Goal: Task Accomplishment & Management: Complete application form

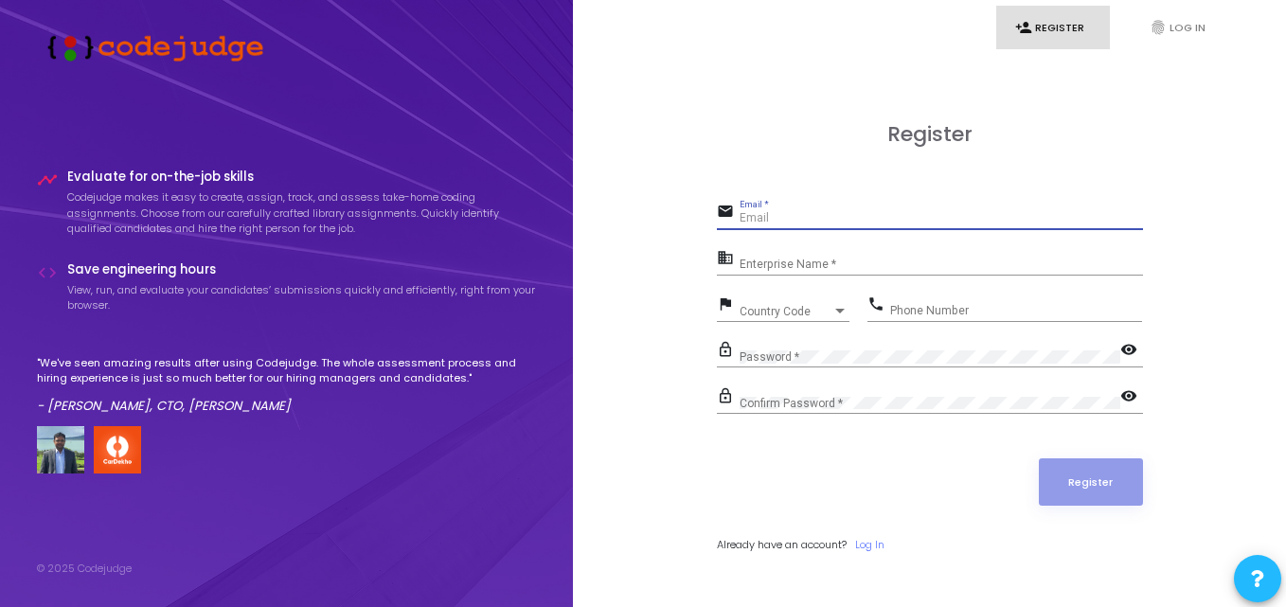
click at [785, 223] on input "Email *" at bounding box center [942, 218] width 404 height 13
type input "hadawaleshraddha9999@gmail.com"
type input "09359068399"
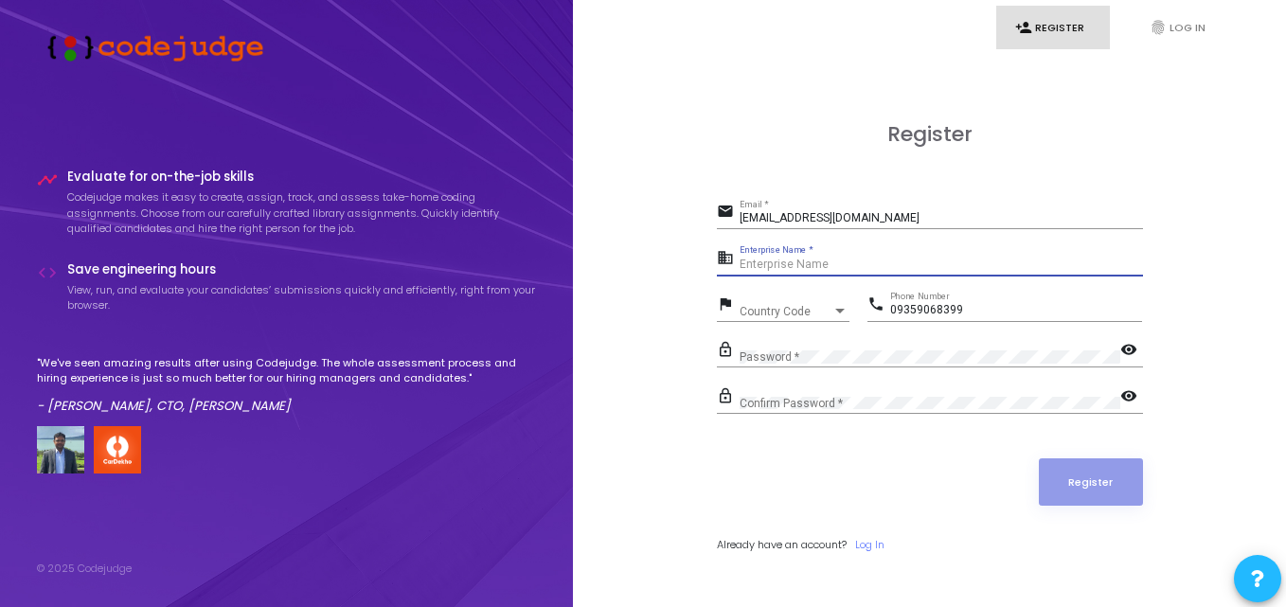
click at [828, 266] on input "Enterprise Name *" at bounding box center [942, 265] width 404 height 13
type input "shraddha"
click at [782, 309] on span "Country Code" at bounding box center [786, 311] width 93 height 11
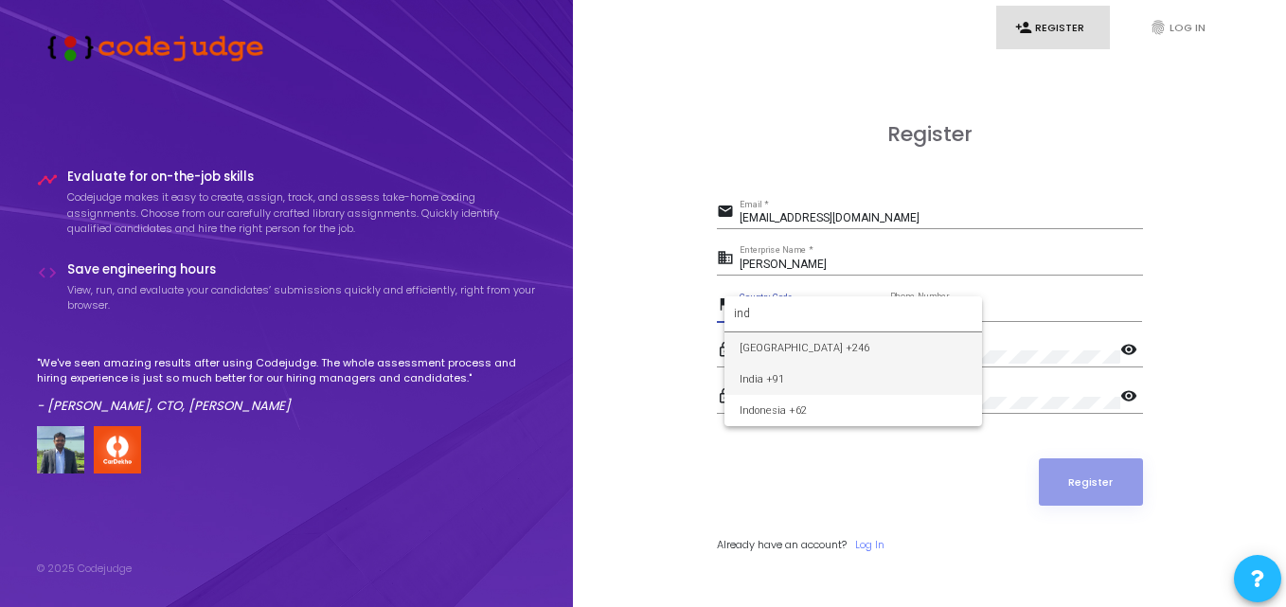
type input "ind"
click at [764, 381] on span "India +91" at bounding box center [853, 379] width 227 height 31
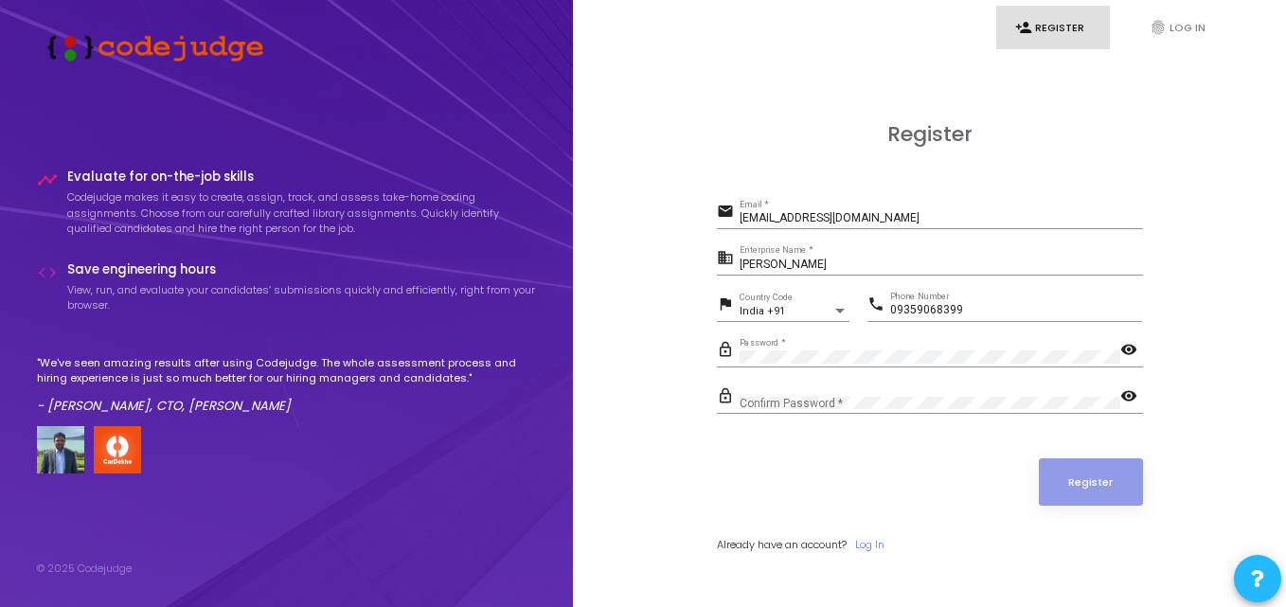
click at [1133, 345] on mat-icon "visibility" at bounding box center [1132, 351] width 23 height 23
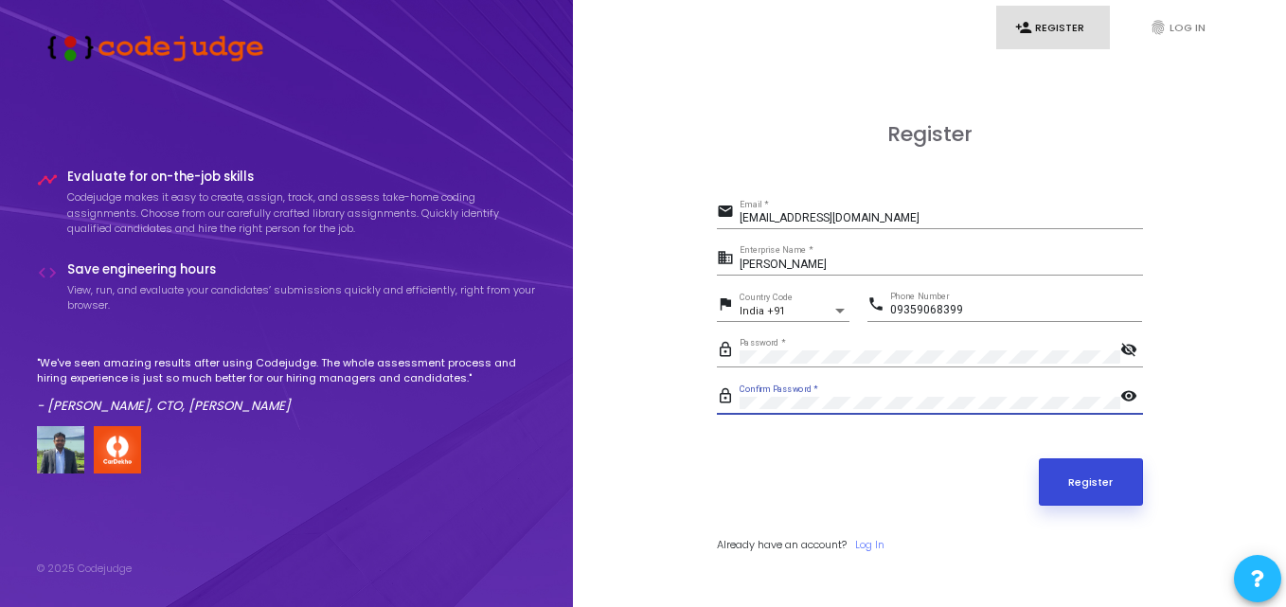
click at [1078, 483] on button "Register" at bounding box center [1091, 481] width 104 height 47
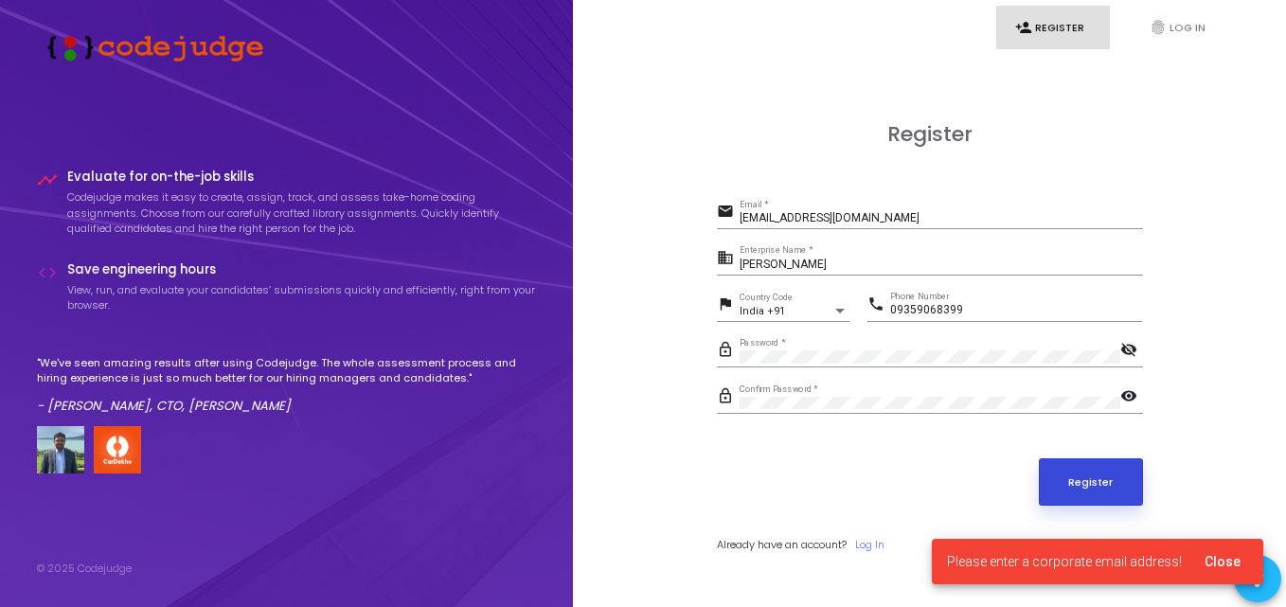
click at [1074, 494] on button "Register" at bounding box center [1091, 481] width 104 height 47
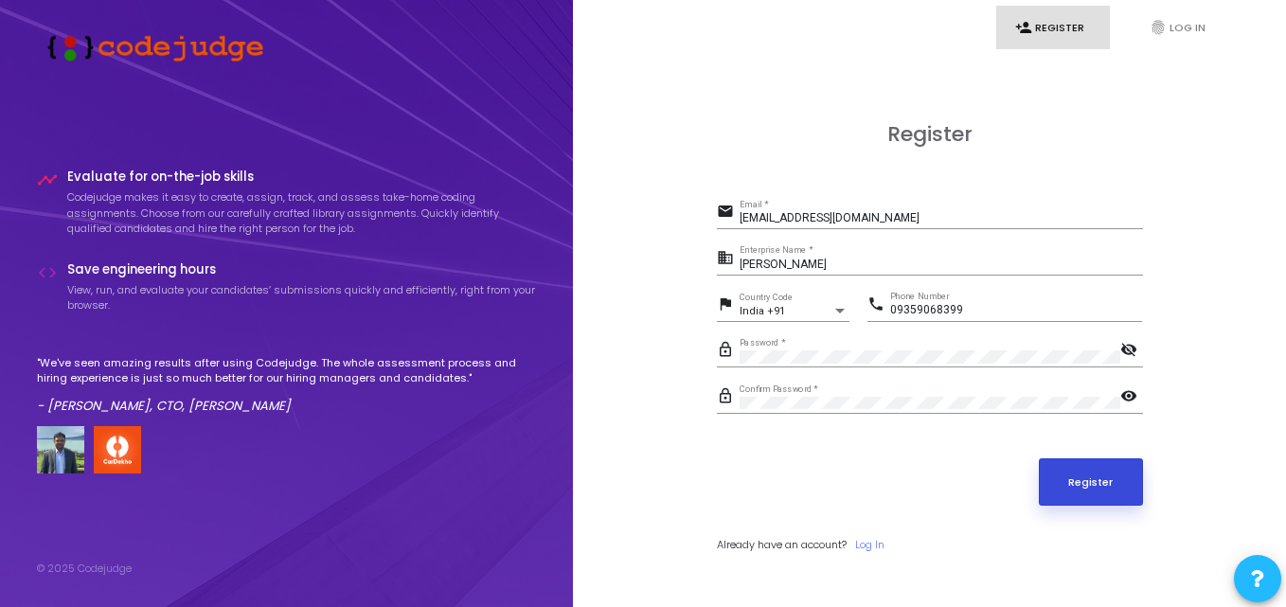
click at [1103, 478] on button "Register" at bounding box center [1091, 481] width 104 height 47
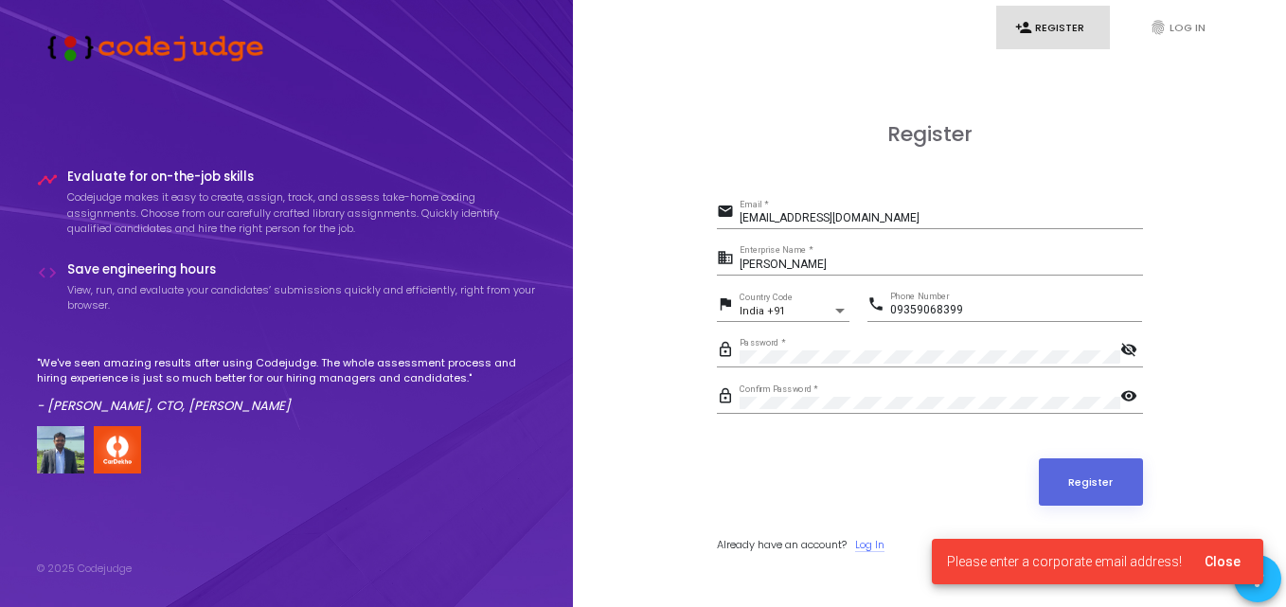
click at [885, 545] on link "Log In" at bounding box center [869, 545] width 29 height 16
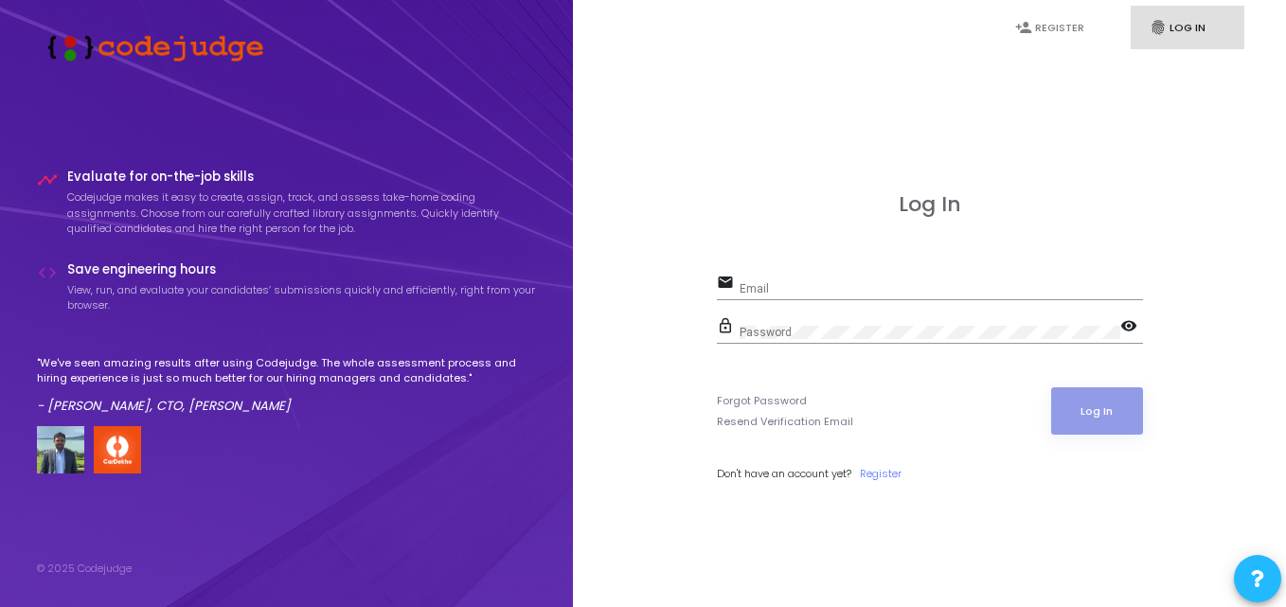
type input "hadawaleshraddha9999@gmail.com"
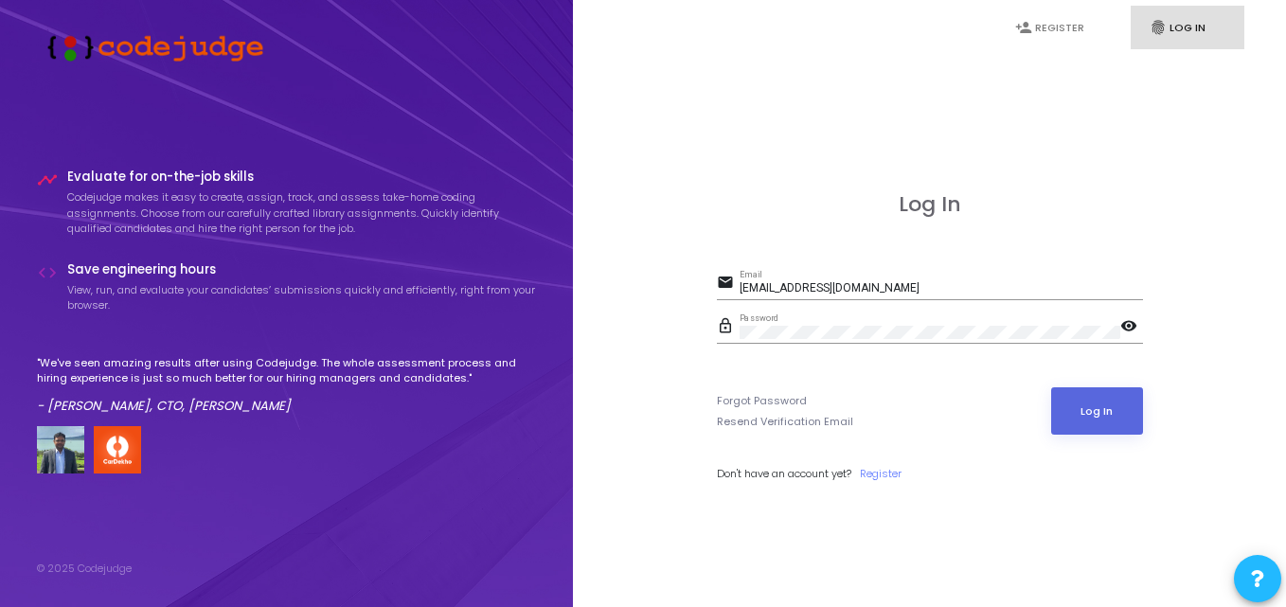
click at [1125, 325] on mat-icon "visibility" at bounding box center [1132, 327] width 23 height 23
click at [1116, 413] on button "Log In" at bounding box center [1097, 410] width 92 height 47
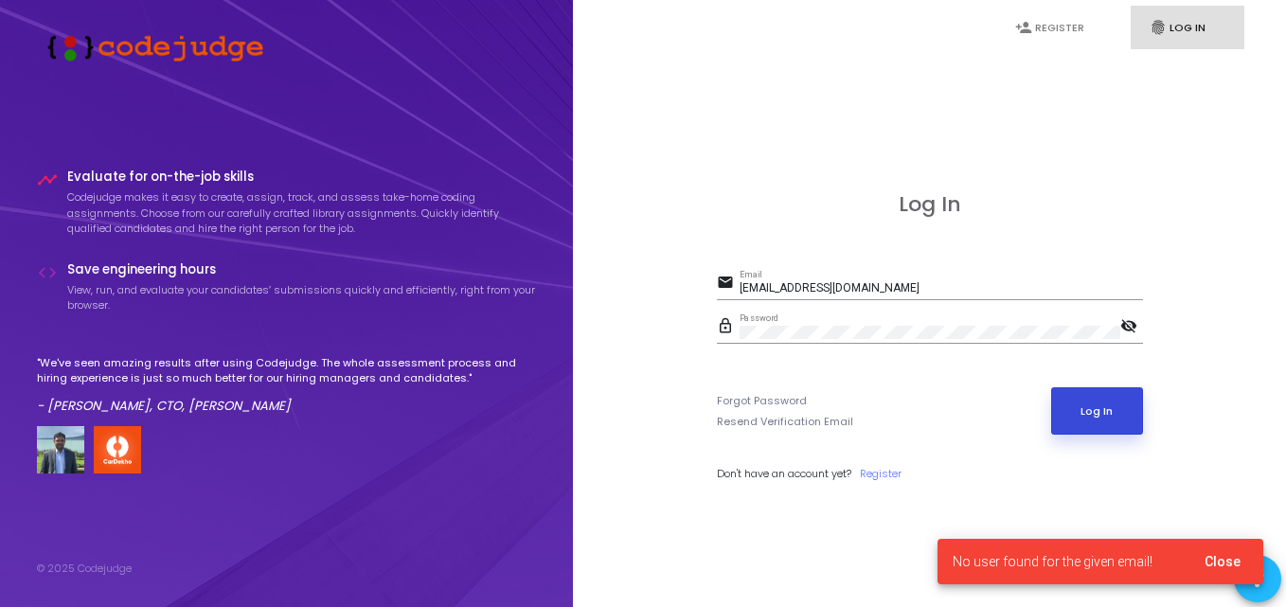
click at [1090, 401] on button "Log In" at bounding box center [1097, 410] width 92 height 47
click at [1214, 559] on span "Close" at bounding box center [1223, 561] width 36 height 15
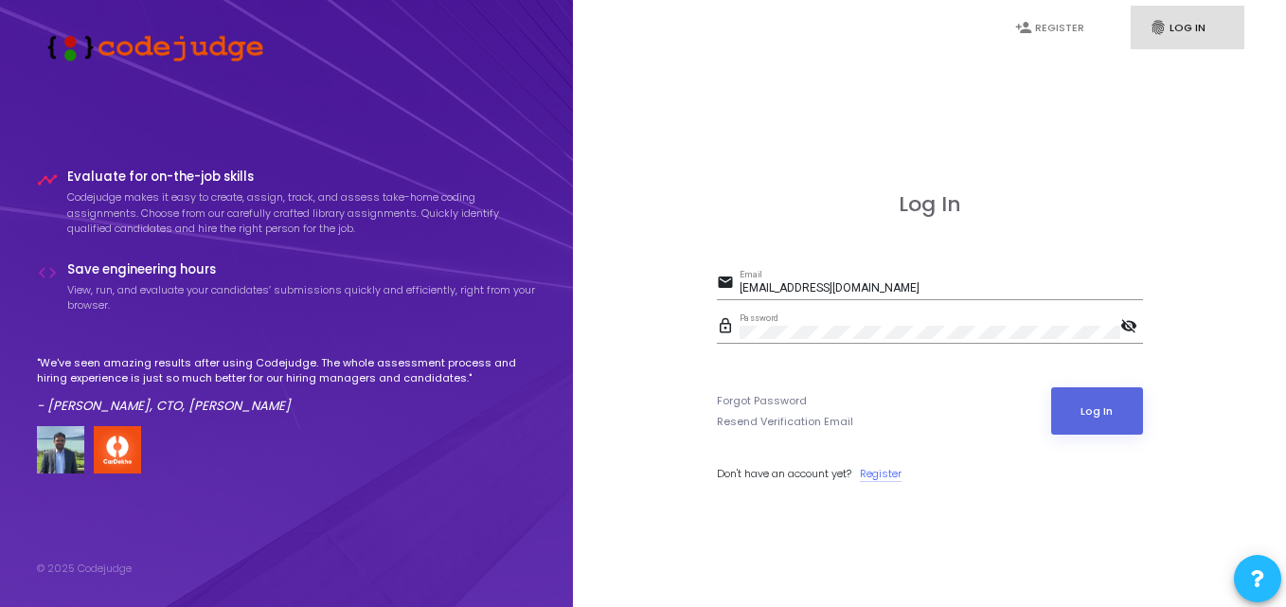
click at [876, 474] on link "Register" at bounding box center [881, 474] width 42 height 16
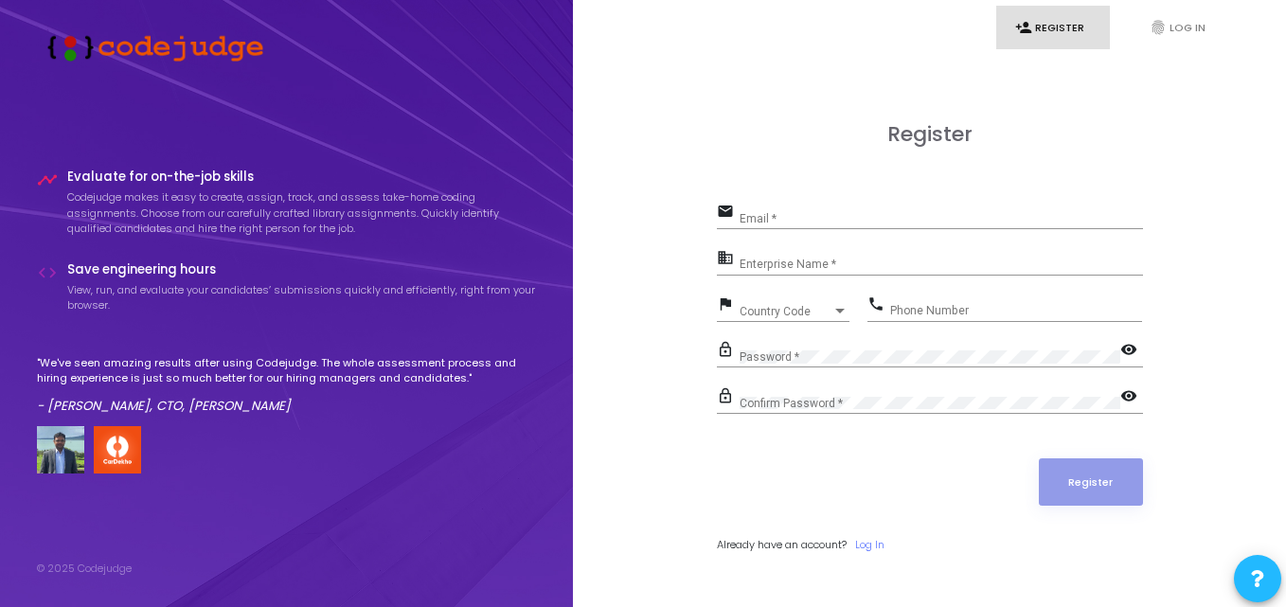
type input "hadawaleshraddha9999@gmail.com"
click at [842, 394] on div "Confirm Password *" at bounding box center [930, 399] width 381 height 29
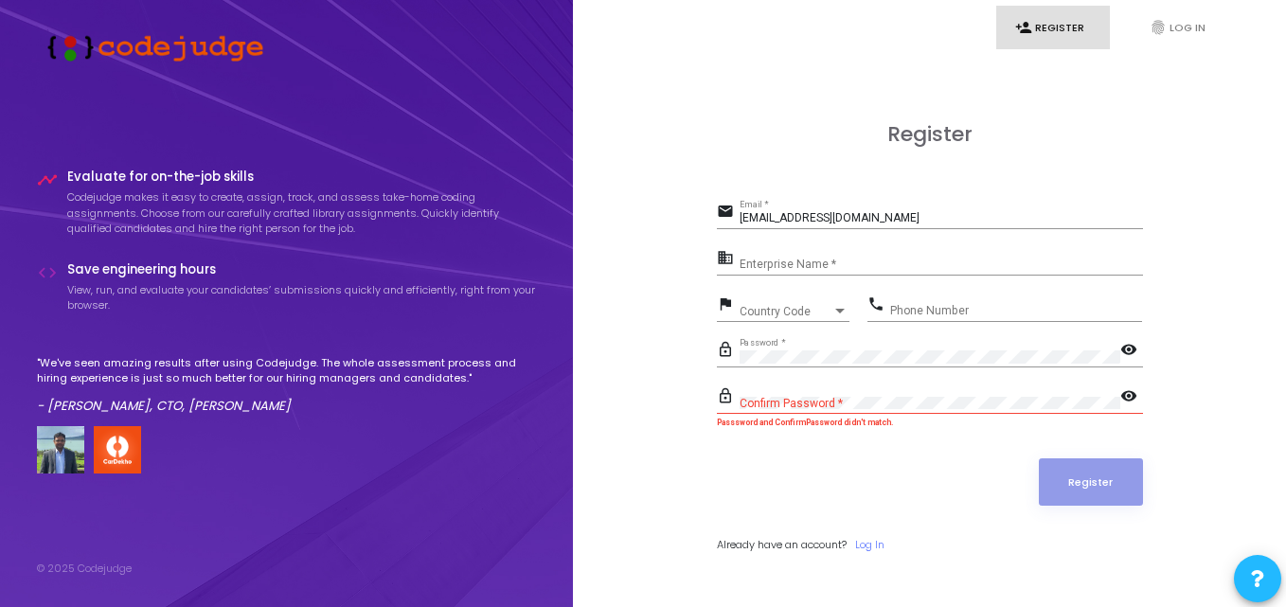
click at [1126, 349] on mat-icon "visibility" at bounding box center [1132, 351] width 23 height 23
click at [1125, 393] on mat-icon "visibility" at bounding box center [1132, 397] width 23 height 23
click at [833, 248] on div "Enterprise Name *" at bounding box center [942, 260] width 404 height 29
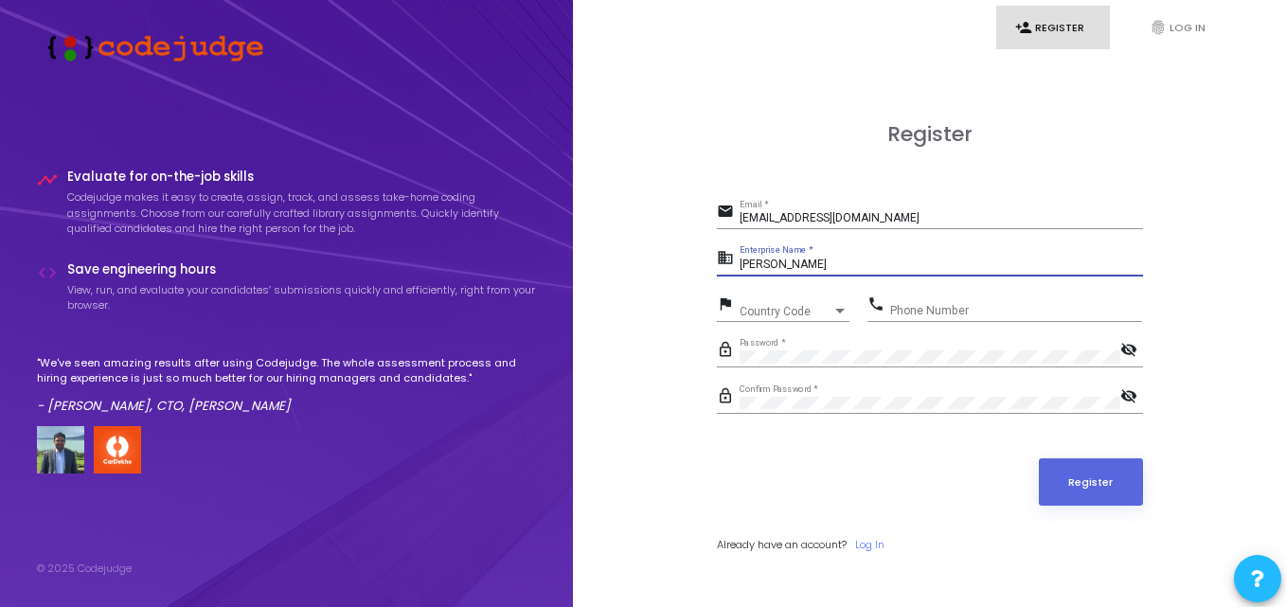
type input "Shraddha"
click at [806, 311] on div "Country Code" at bounding box center [786, 311] width 93 height 11
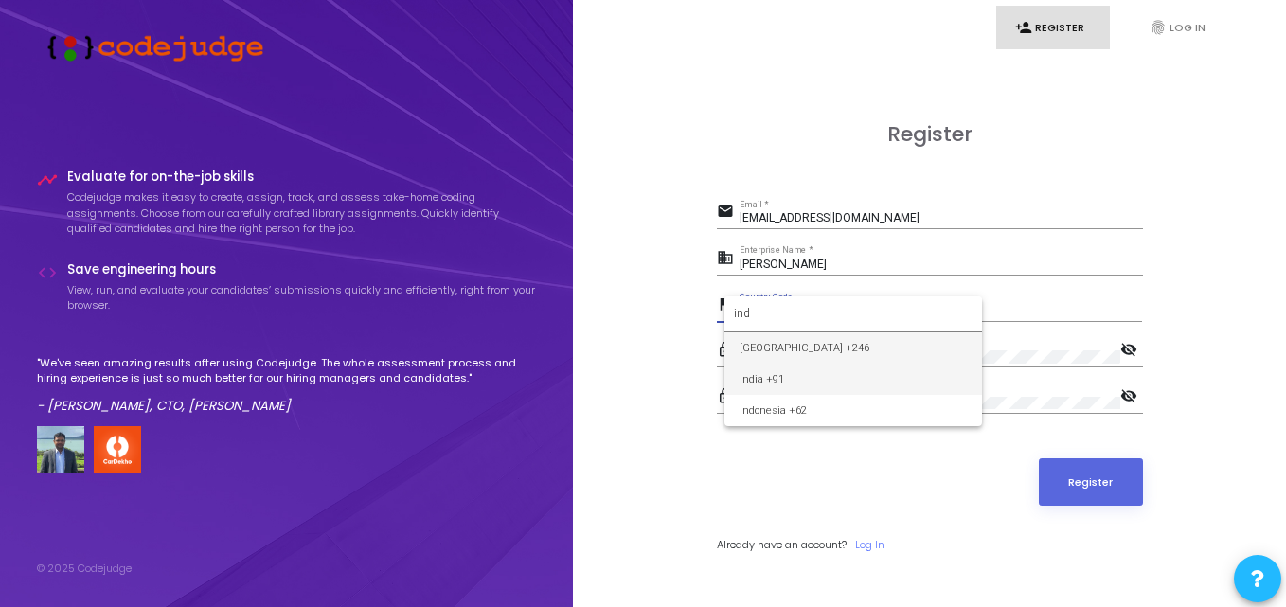
type input "ind"
click at [780, 376] on span "India +91" at bounding box center [853, 379] width 227 height 31
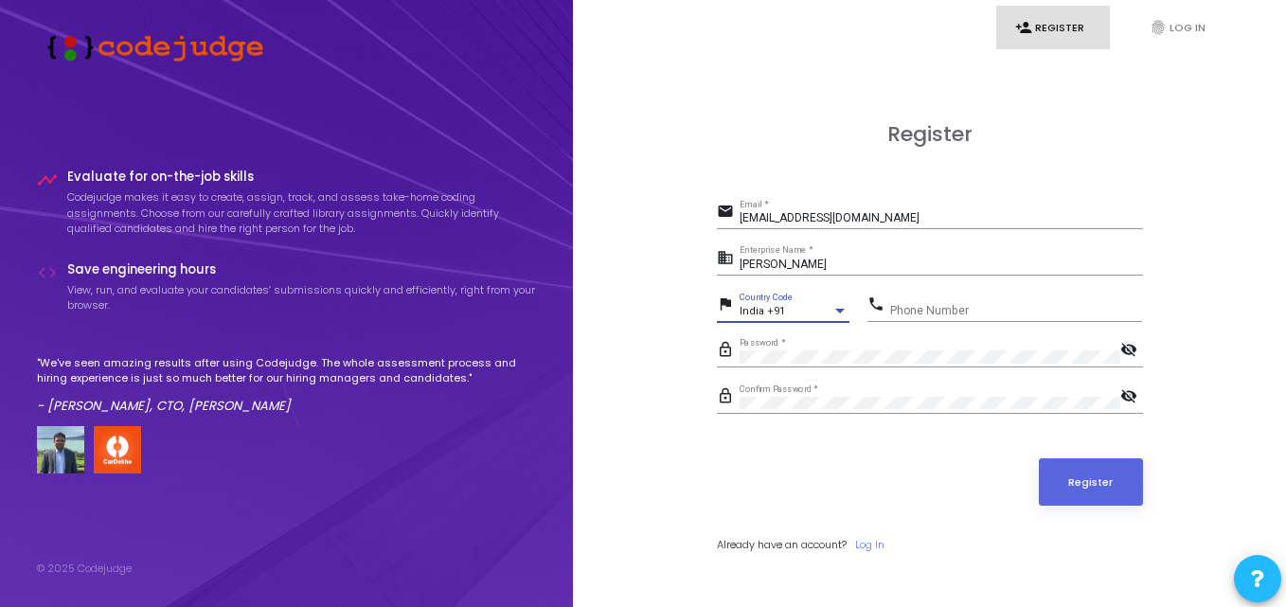
click at [951, 303] on div "Phone Number" at bounding box center [1016, 306] width 252 height 29
type input "09359068399"
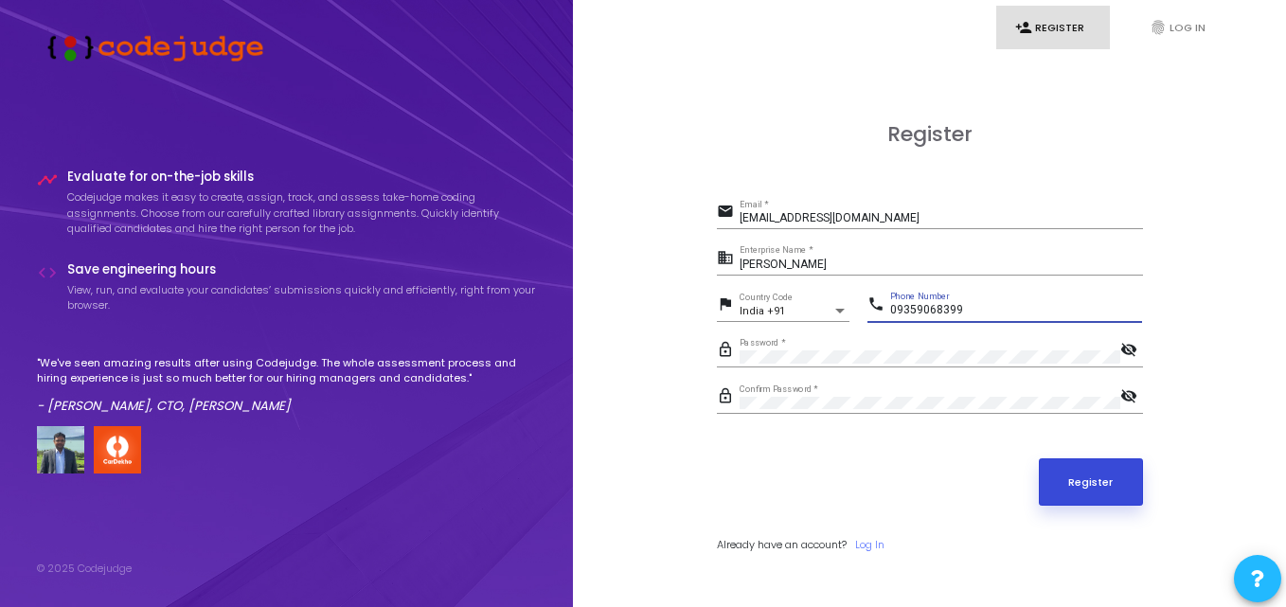
click at [1076, 477] on button "Register" at bounding box center [1091, 481] width 104 height 47
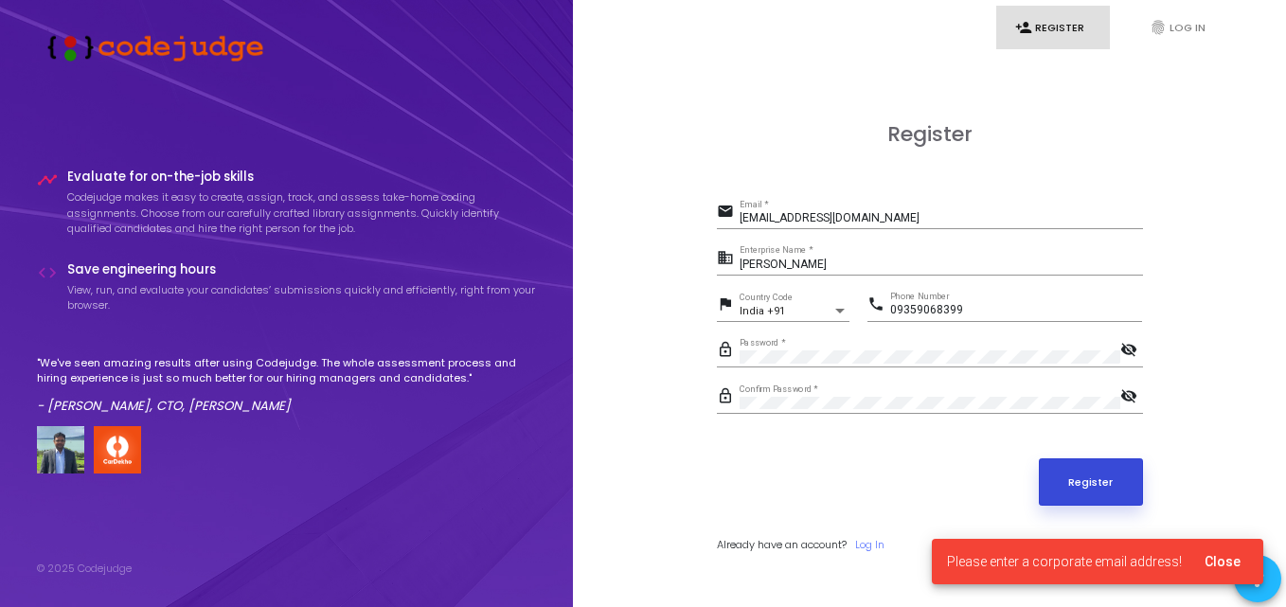
click at [1076, 478] on button "Register" at bounding box center [1091, 481] width 104 height 47
click at [946, 209] on div "hadawaleshraddha9999@gmail.com Email *" at bounding box center [942, 214] width 404 height 29
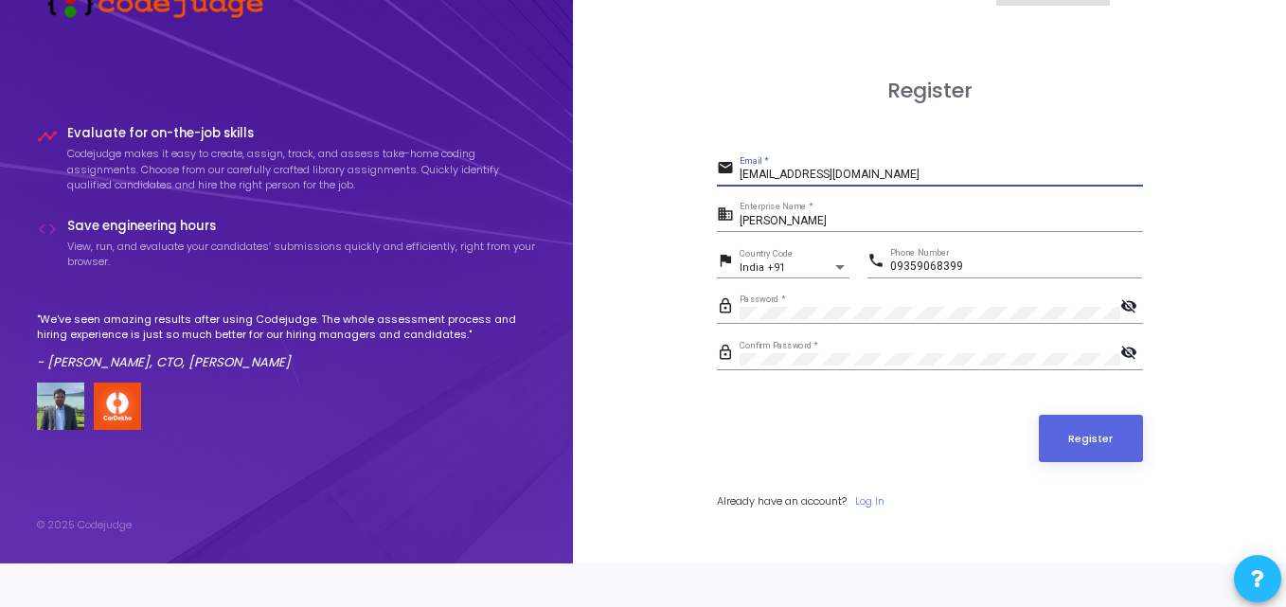
scroll to position [55, 0]
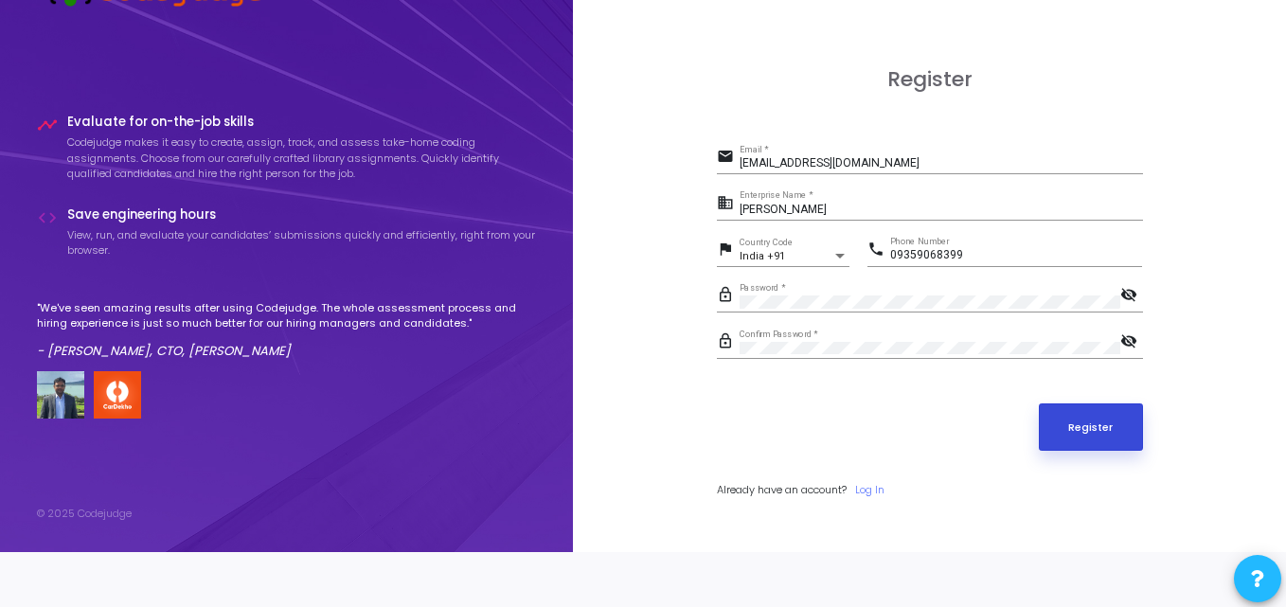
click at [1068, 417] on button "Register" at bounding box center [1091, 427] width 104 height 47
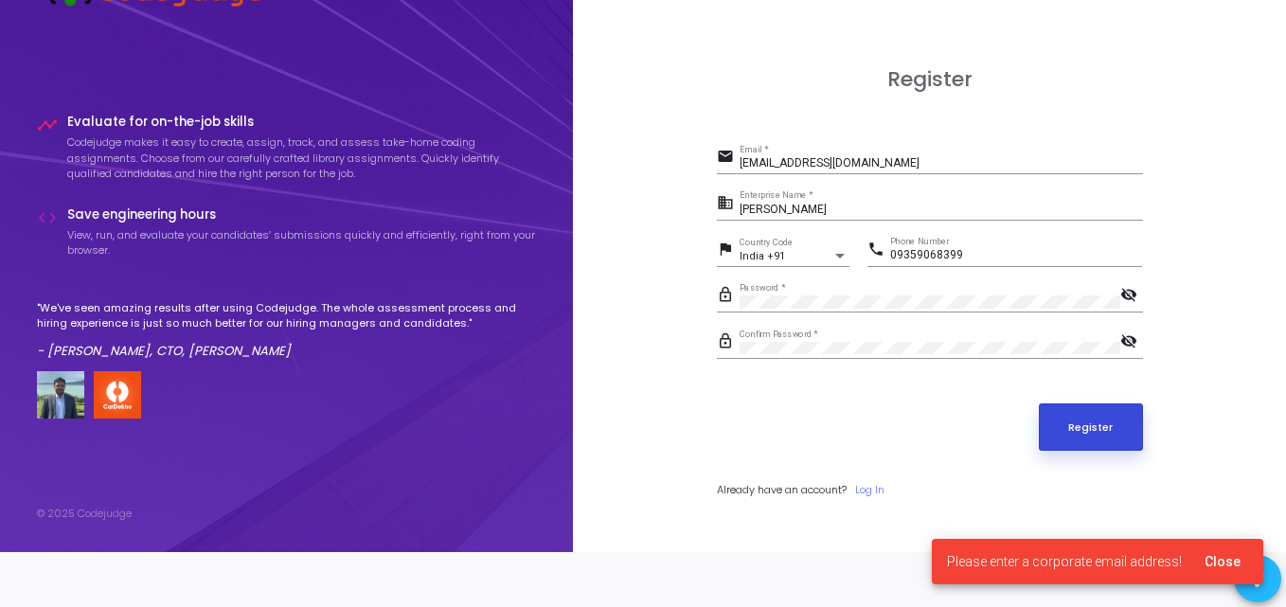
click at [1068, 417] on button "Register" at bounding box center [1091, 427] width 104 height 47
